Goal: Transaction & Acquisition: Download file/media

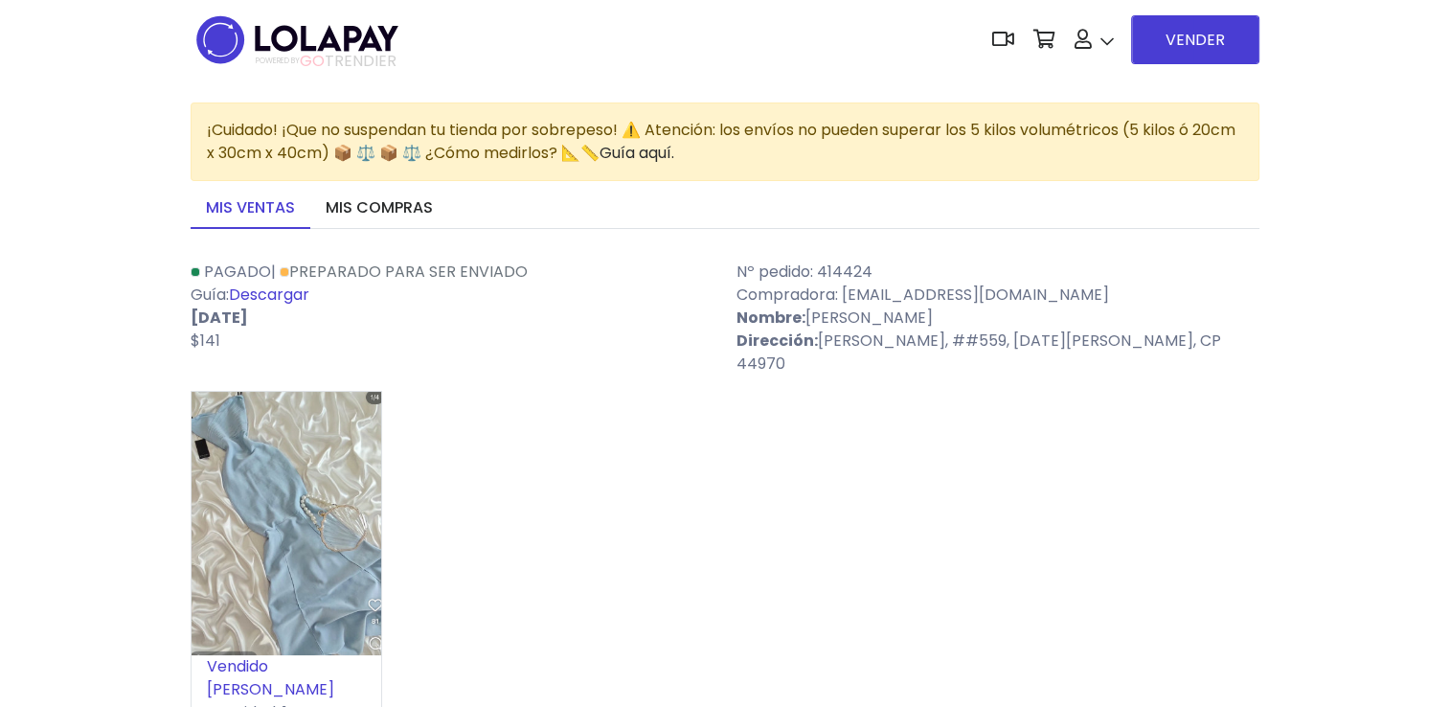
click at [283, 290] on link "Descargar" at bounding box center [269, 294] width 80 height 22
click at [593, 462] on div "Vendido [PERSON_NAME]: 1" at bounding box center [725, 566] width 1069 height 350
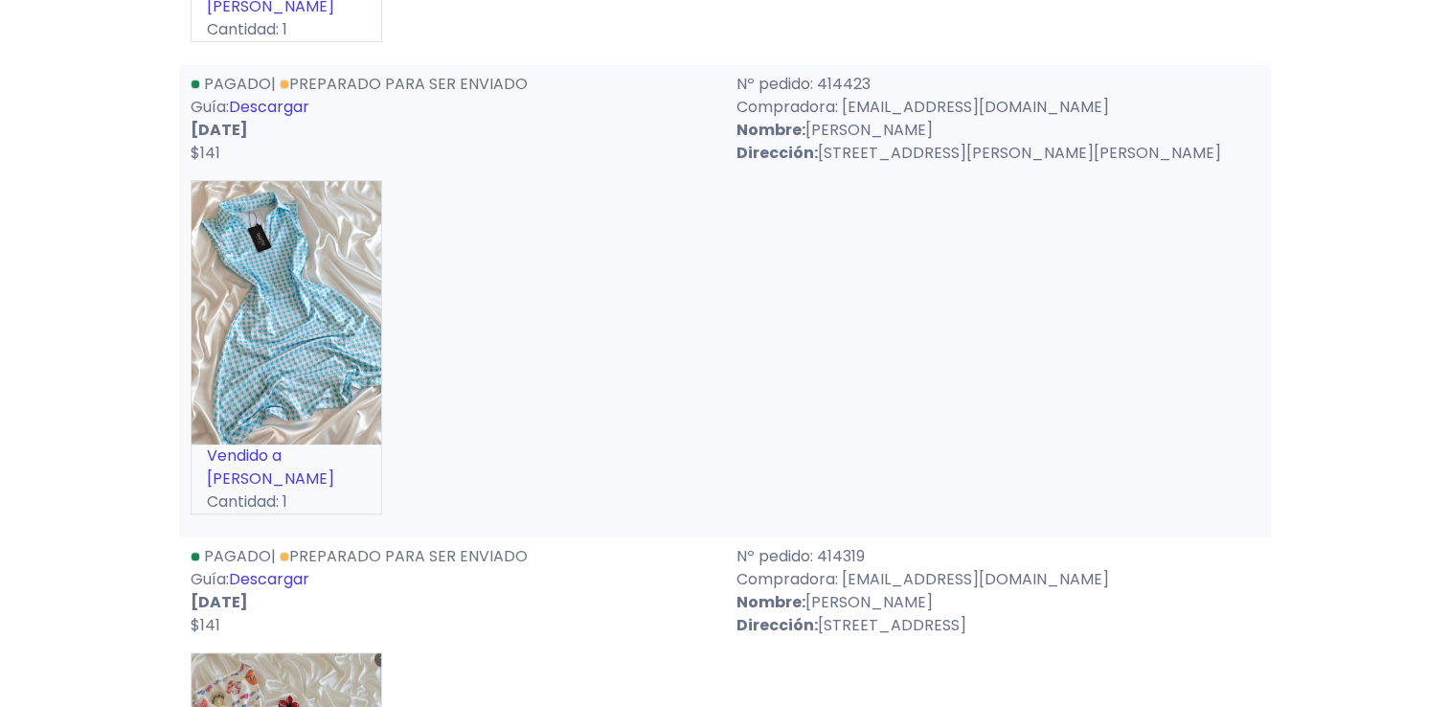
scroll to position [627, 0]
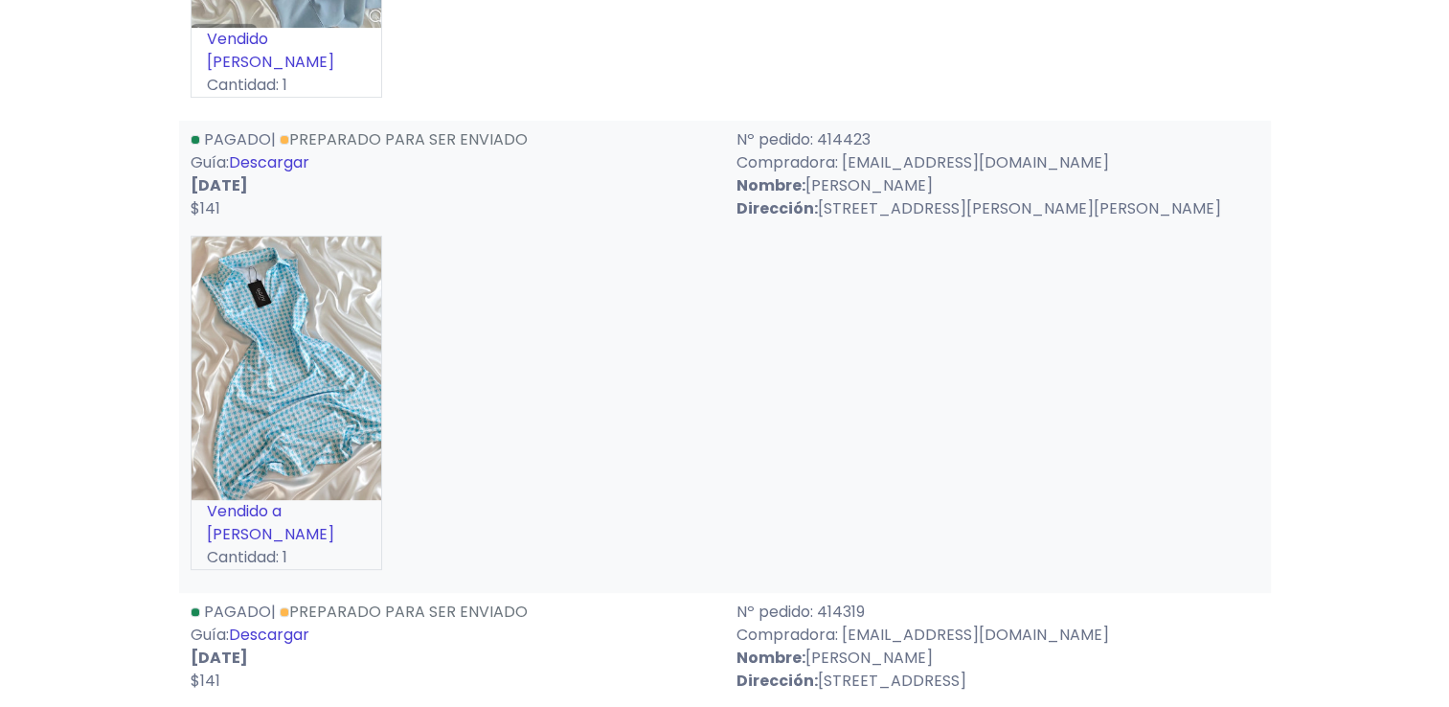
click at [285, 151] on link "Descargar" at bounding box center [269, 162] width 80 height 22
click at [285, 623] on link "Descargar" at bounding box center [269, 634] width 80 height 22
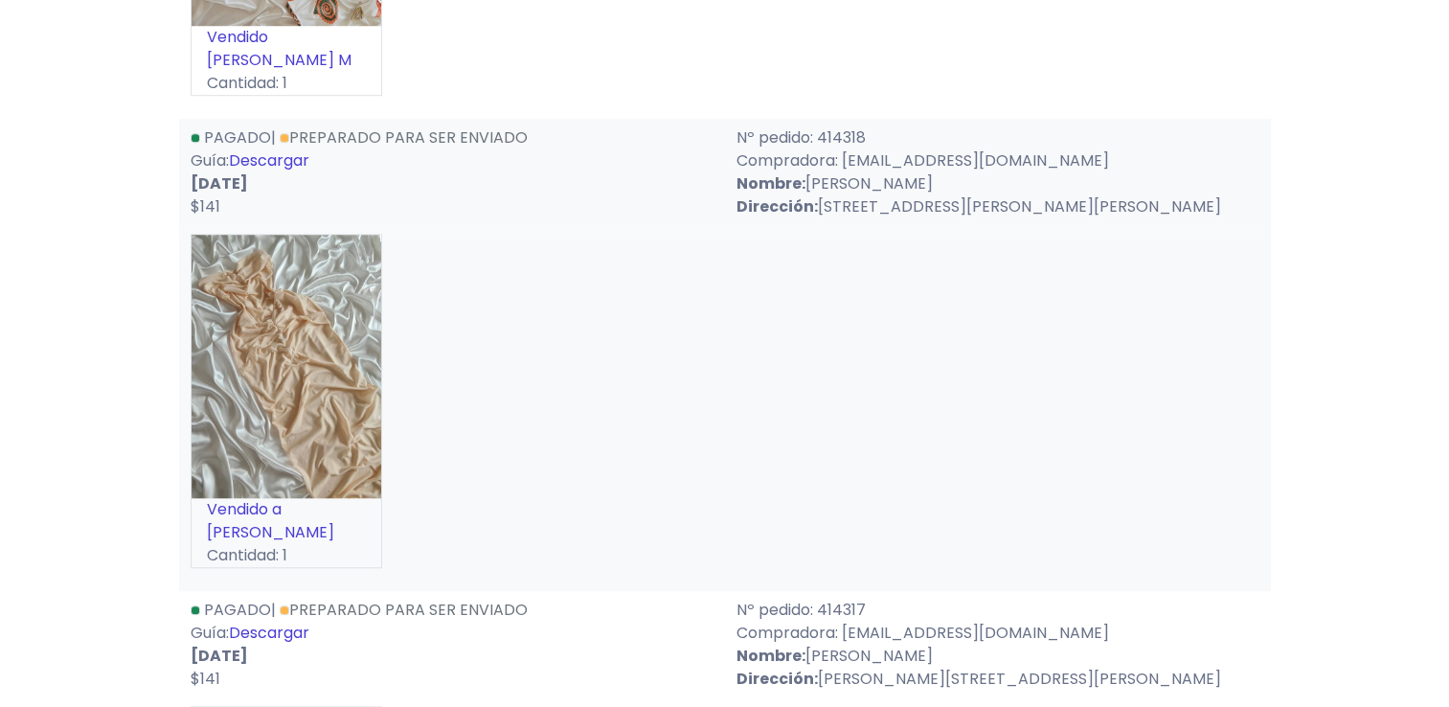
scroll to position [1628, 0]
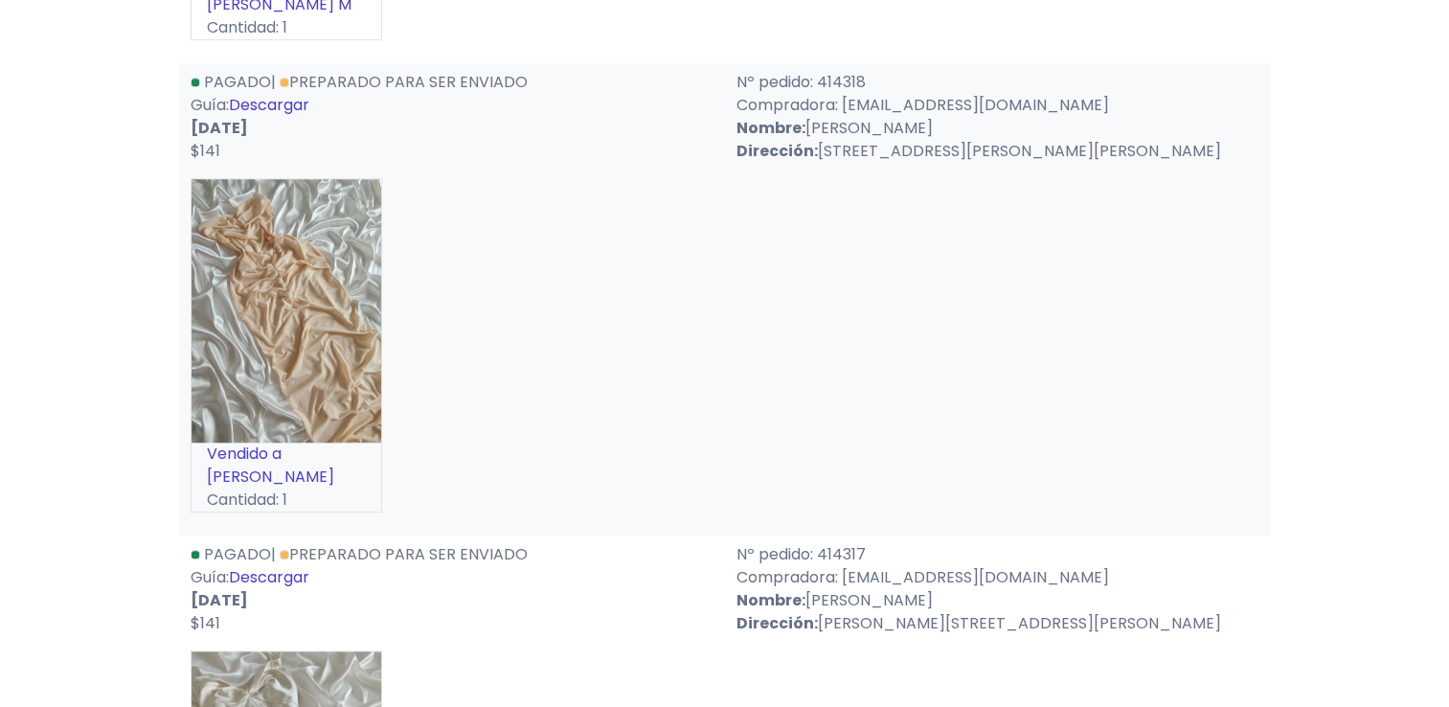
click at [291, 94] on link "Descargar" at bounding box center [269, 105] width 80 height 22
click at [287, 566] on link "Descargar" at bounding box center [269, 577] width 80 height 22
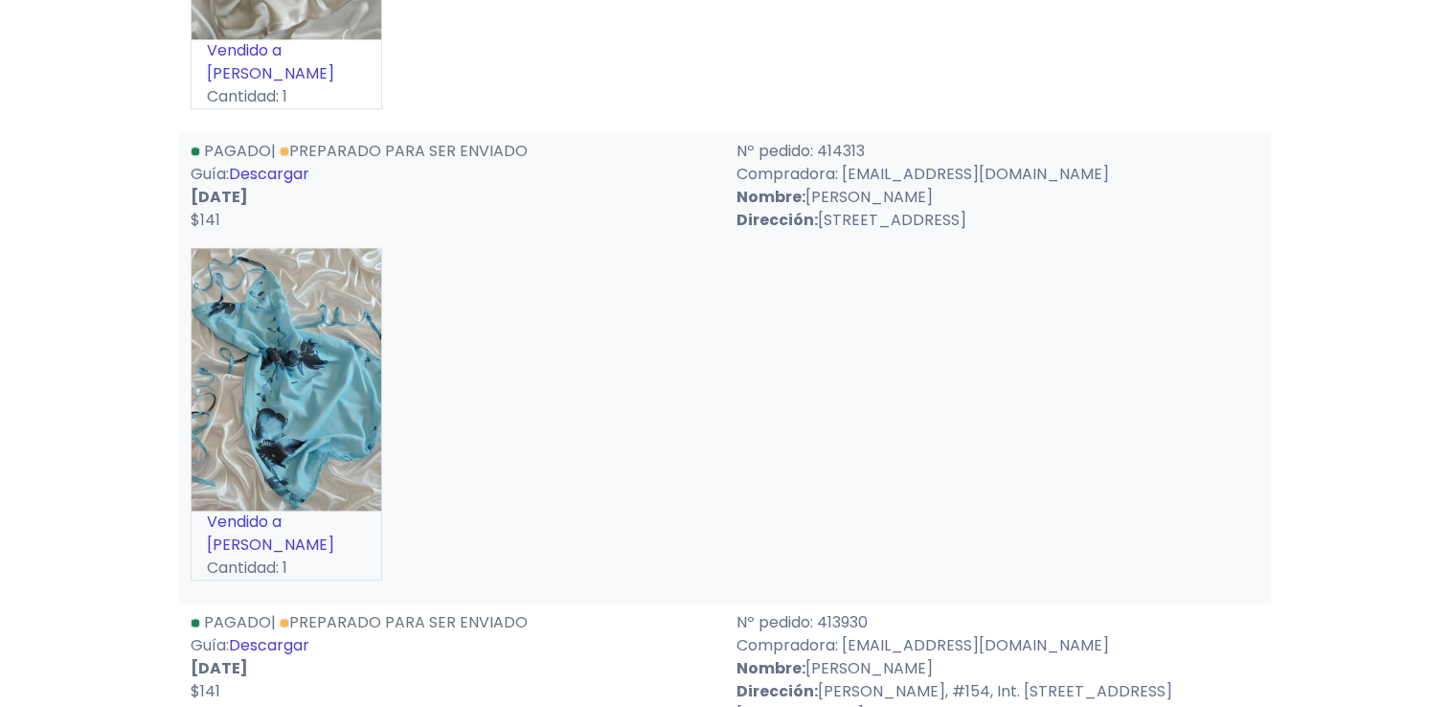
scroll to position [2532, 0]
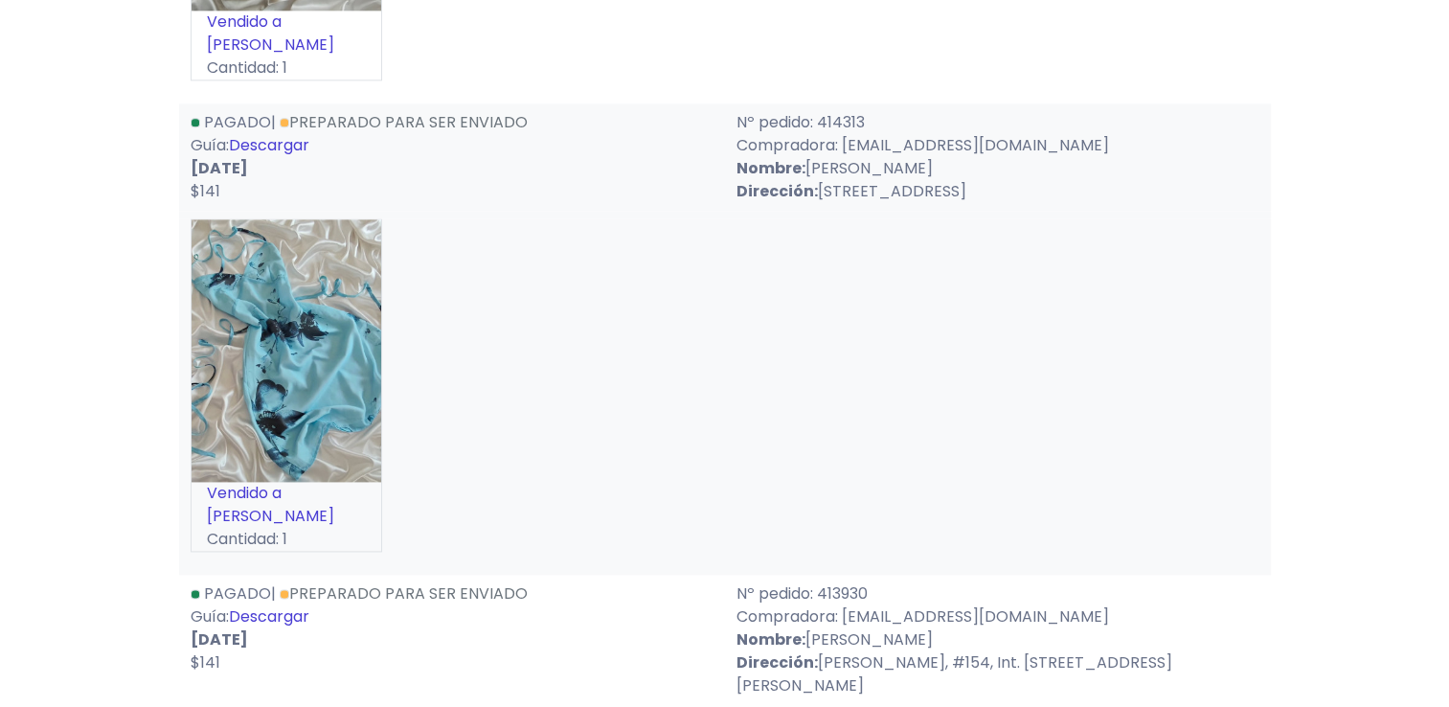
click at [289, 134] on link "Descargar" at bounding box center [269, 145] width 80 height 22
click at [279, 605] on link "Descargar" at bounding box center [269, 616] width 80 height 22
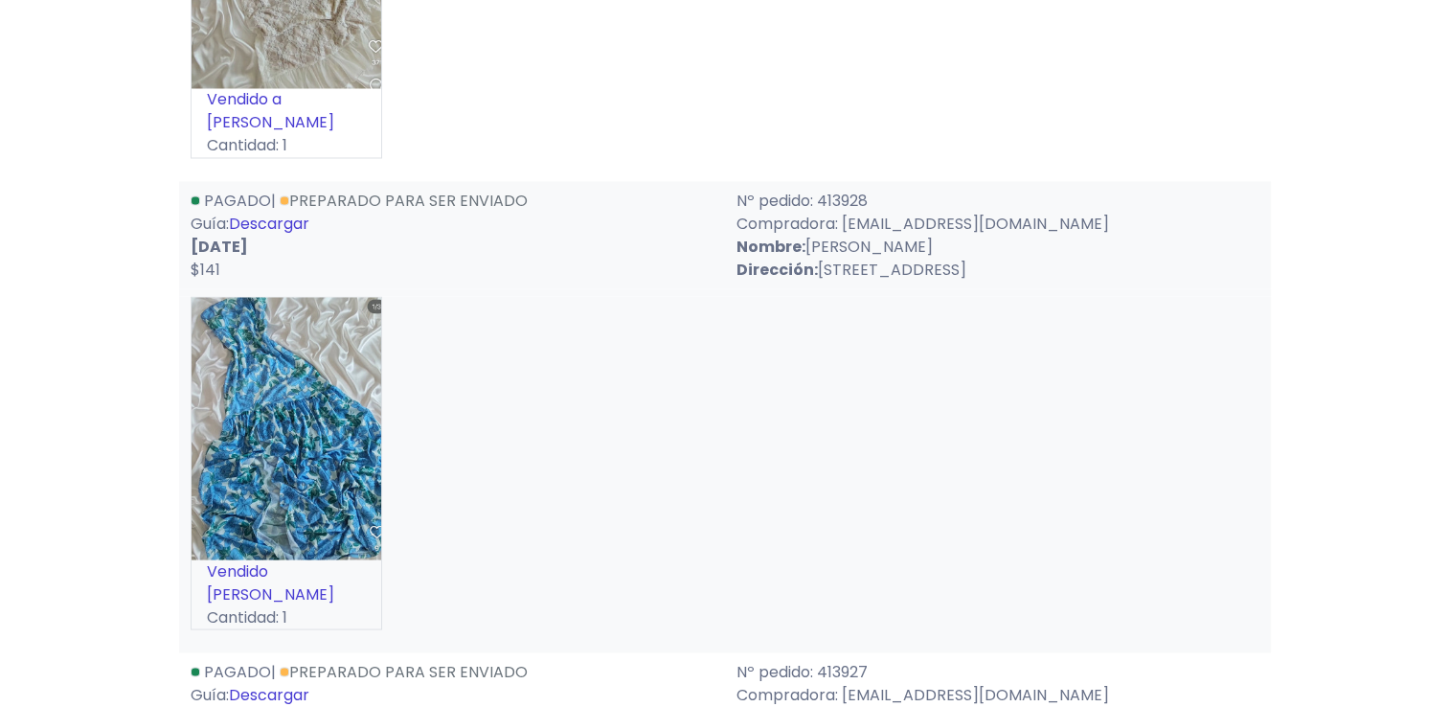
scroll to position [3463, 0]
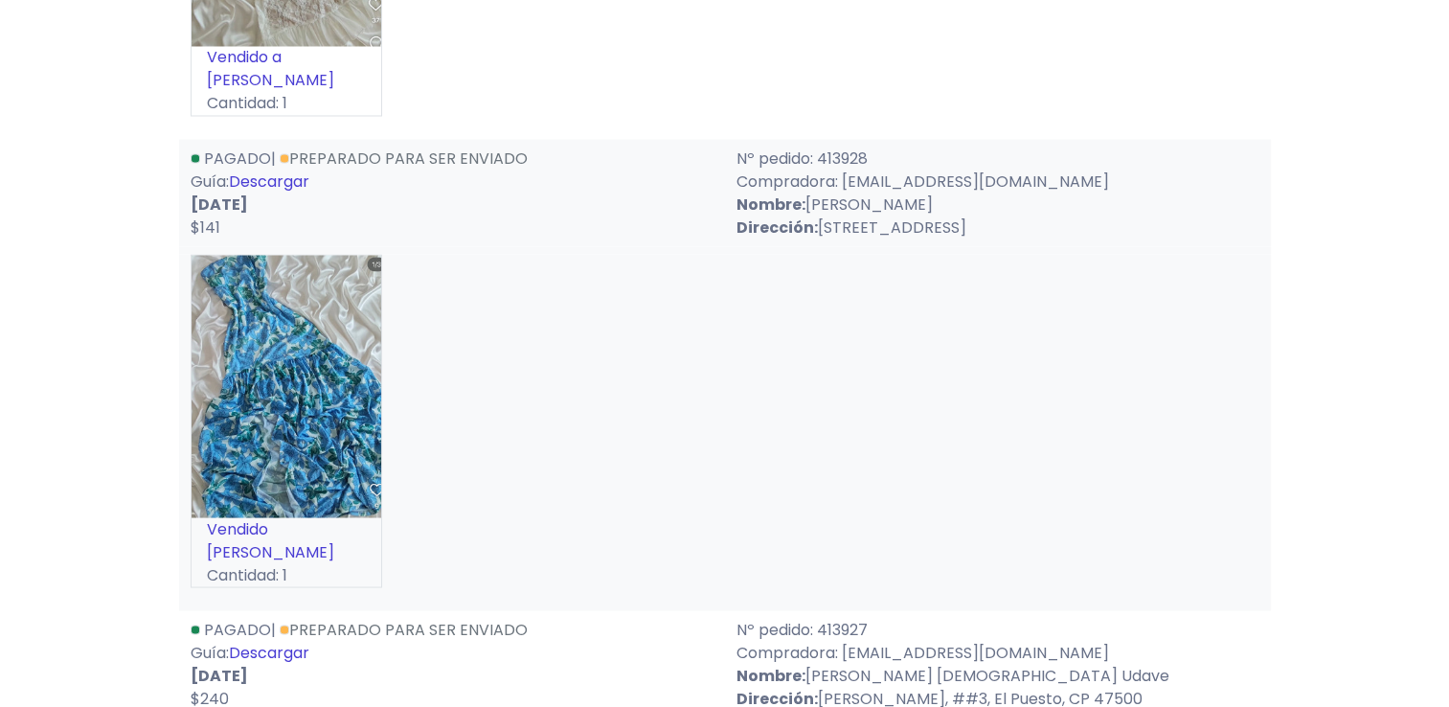
click at [283, 170] on link "Descargar" at bounding box center [269, 181] width 80 height 22
click at [274, 641] on link "Descargar" at bounding box center [269, 652] width 80 height 22
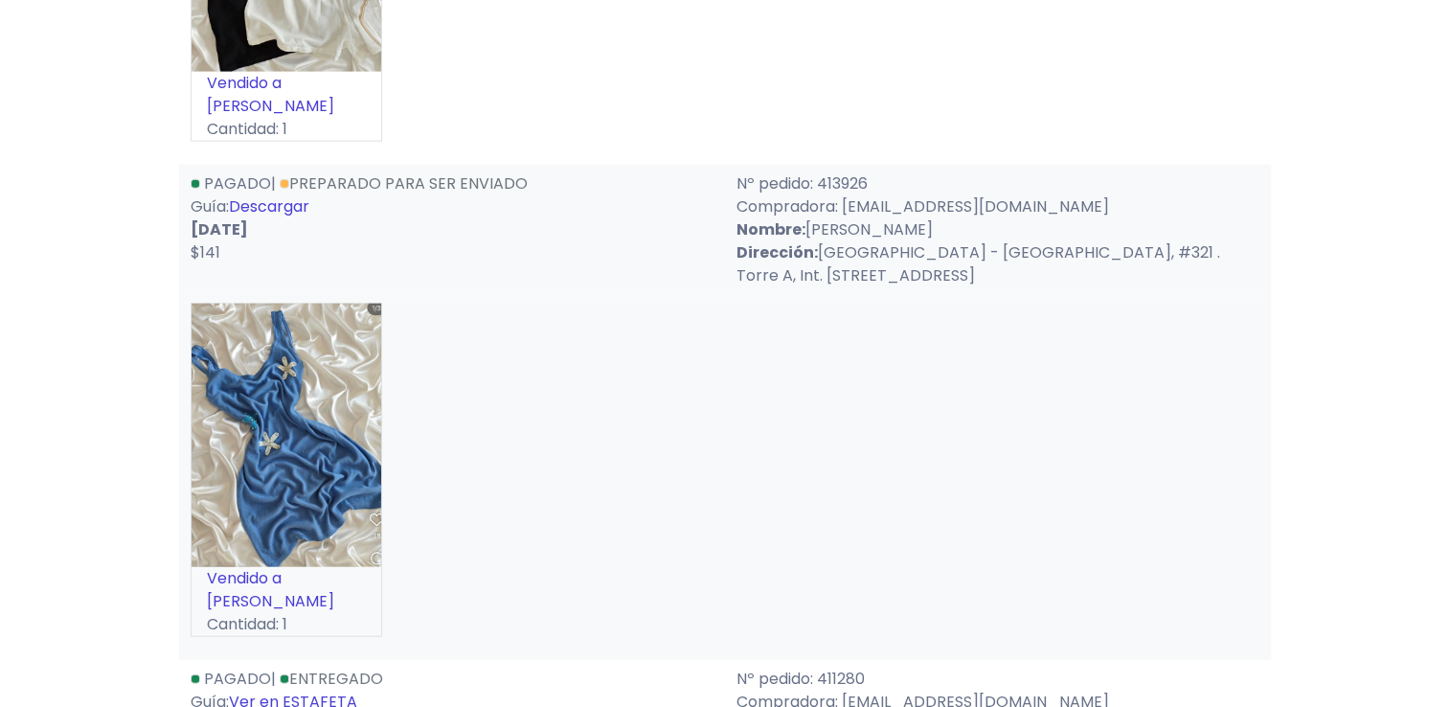
scroll to position [4394, 0]
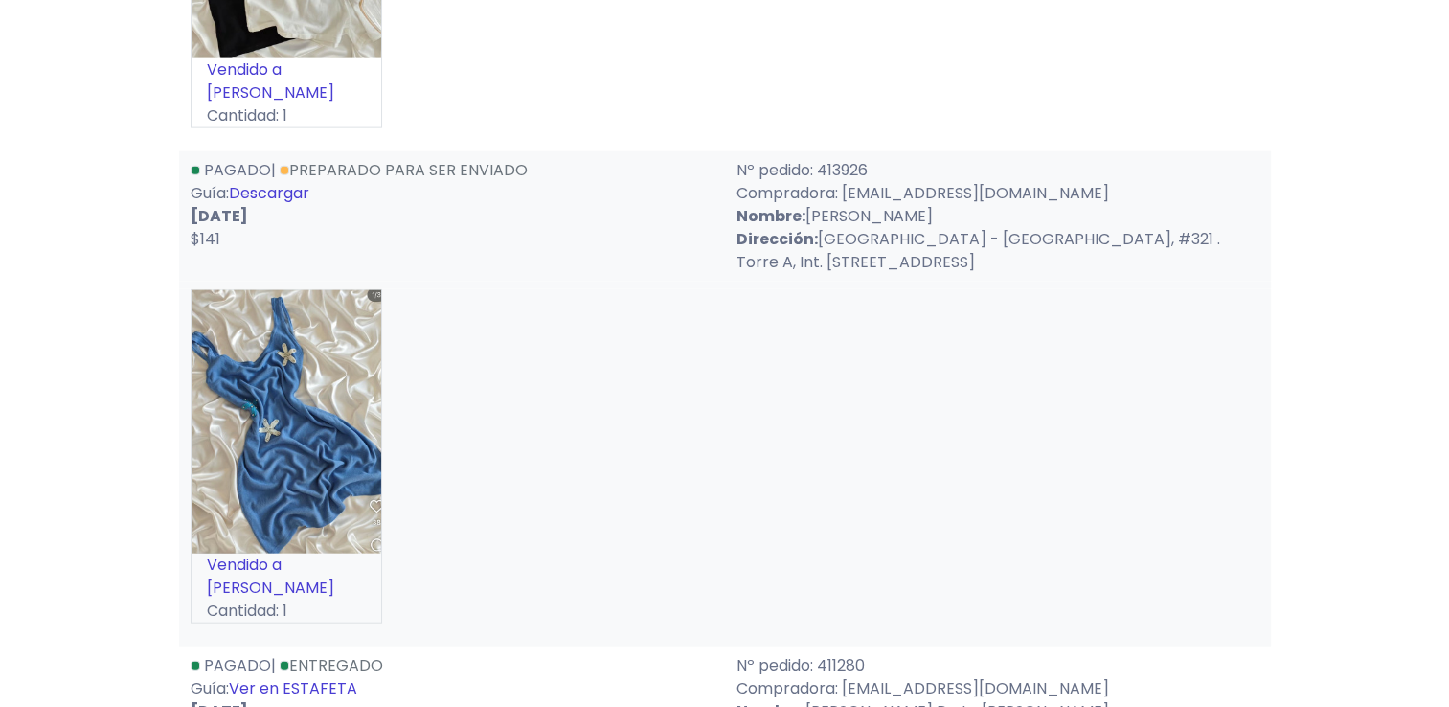
click at [285, 182] on link "Descargar" at bounding box center [269, 193] width 80 height 22
click at [551, 412] on div "Vendido a [PERSON_NAME] Cantidad: 1" at bounding box center [725, 464] width 1069 height 350
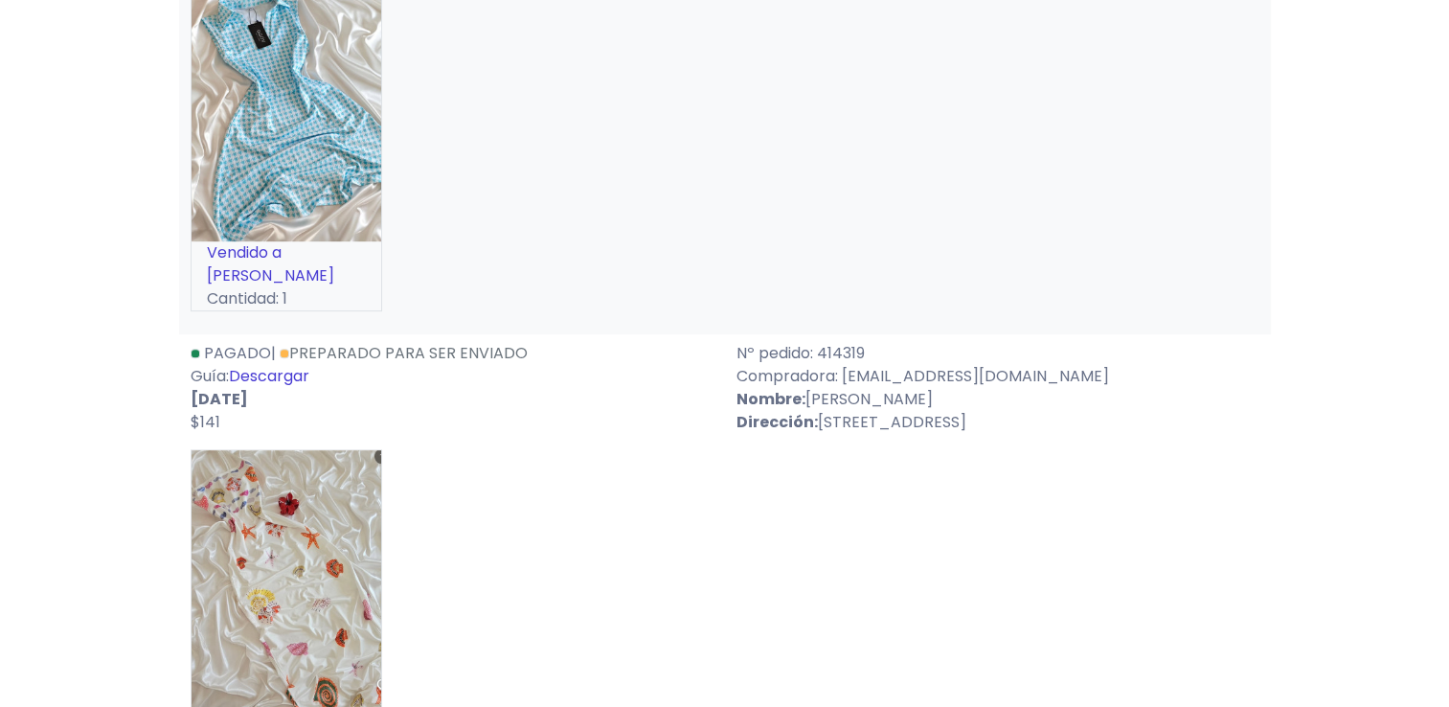
scroll to position [942, 0]
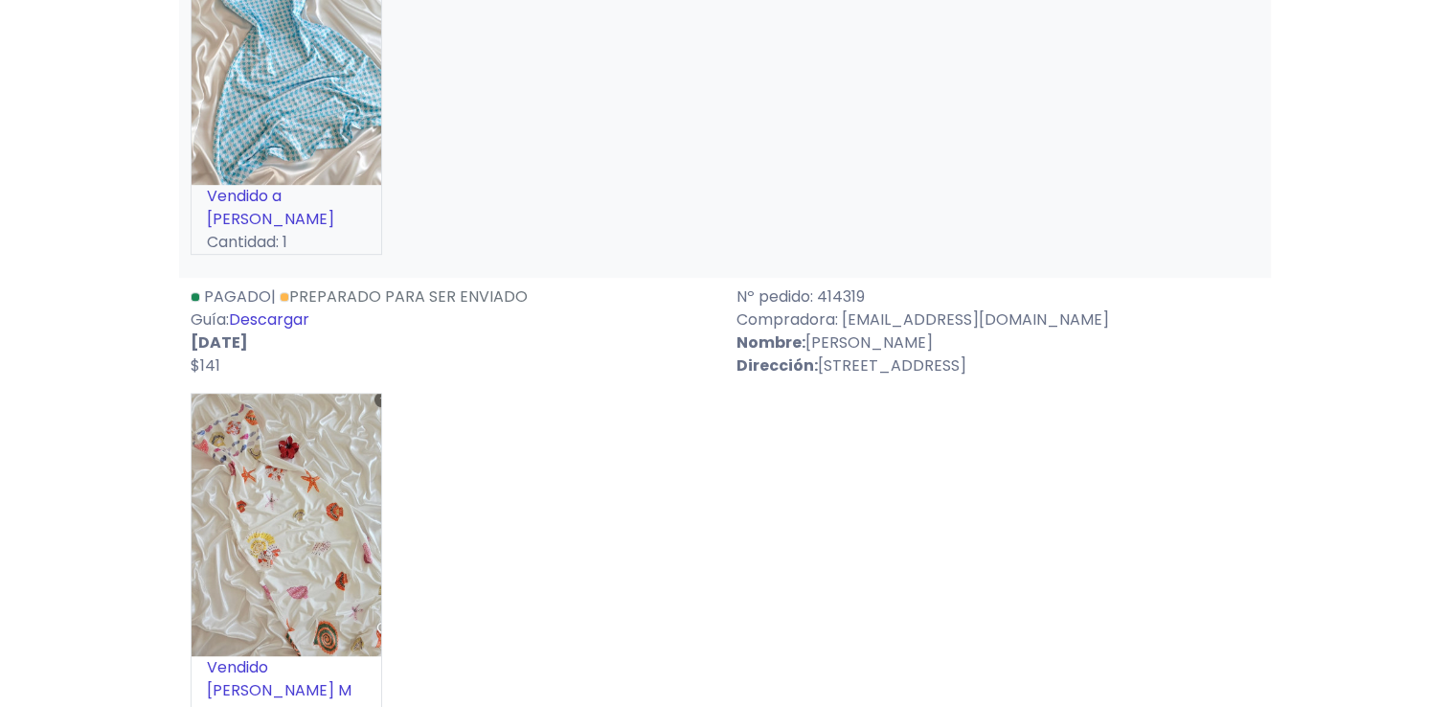
click at [251, 308] on link "Descargar" at bounding box center [269, 319] width 80 height 22
